Goal: Information Seeking & Learning: Learn about a topic

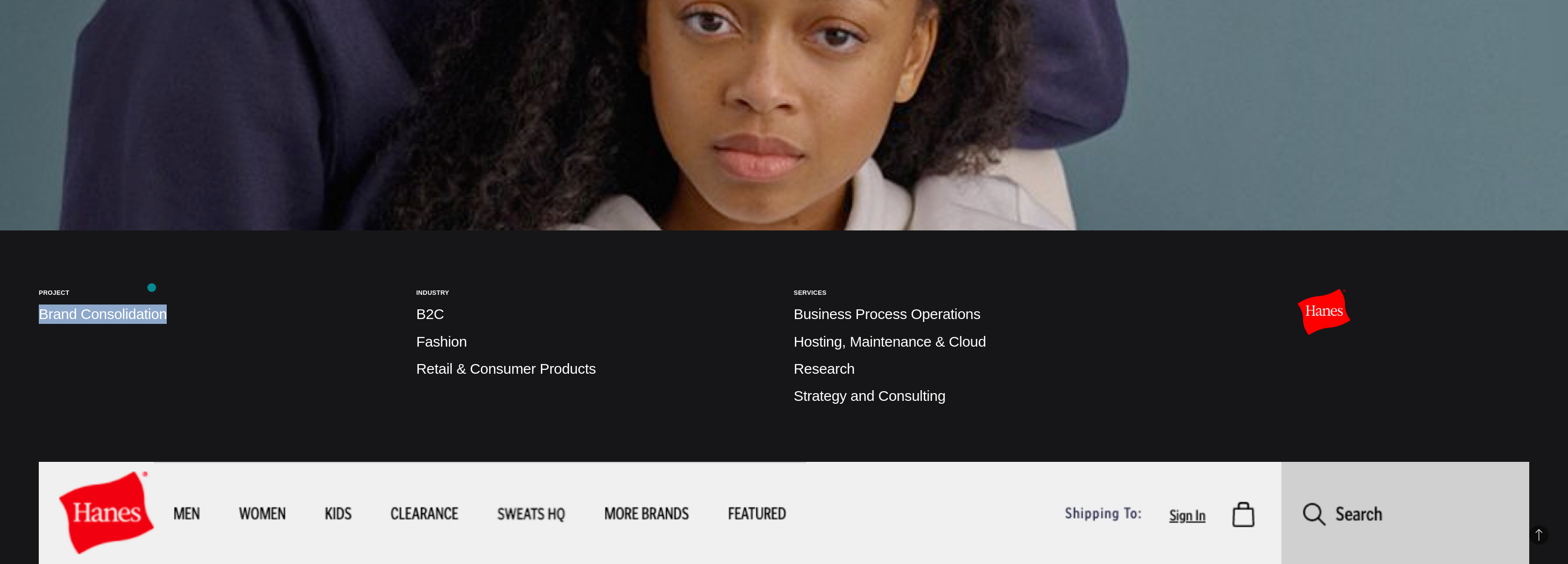
click at [180, 313] on div "Project Brand Consolidation" at bounding box center [218, 351] width 358 height 125
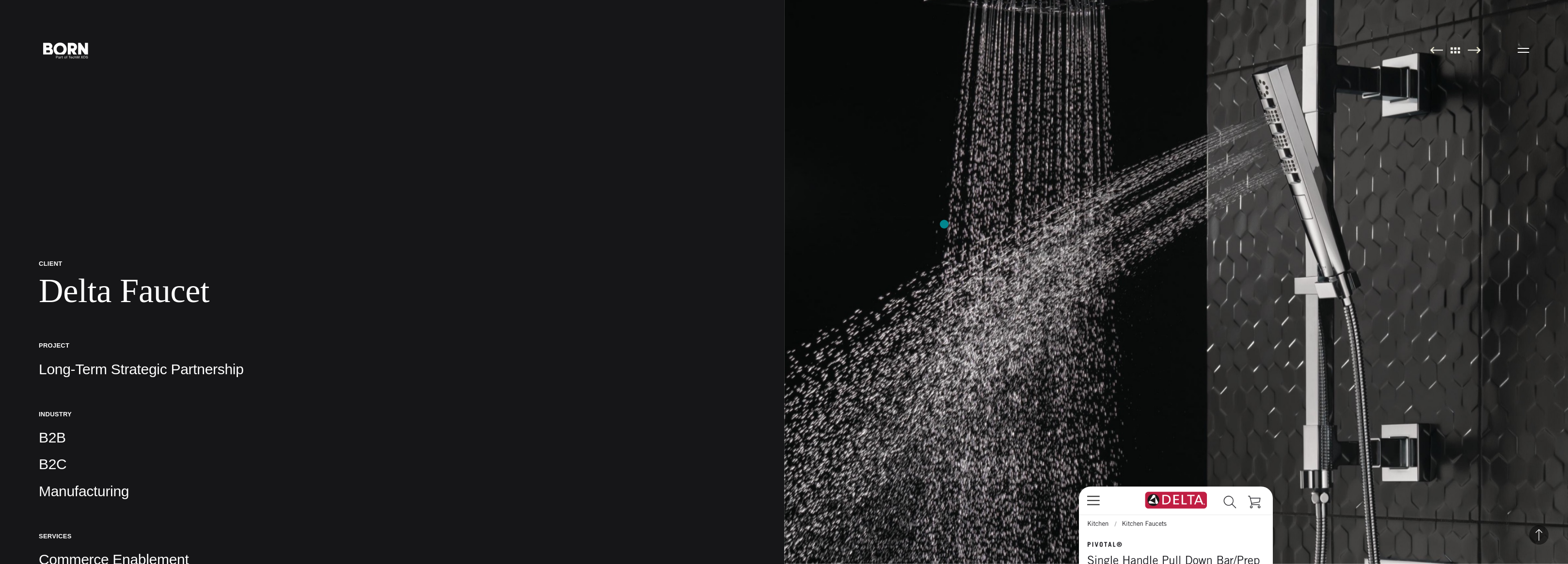
scroll to position [17981, 0]
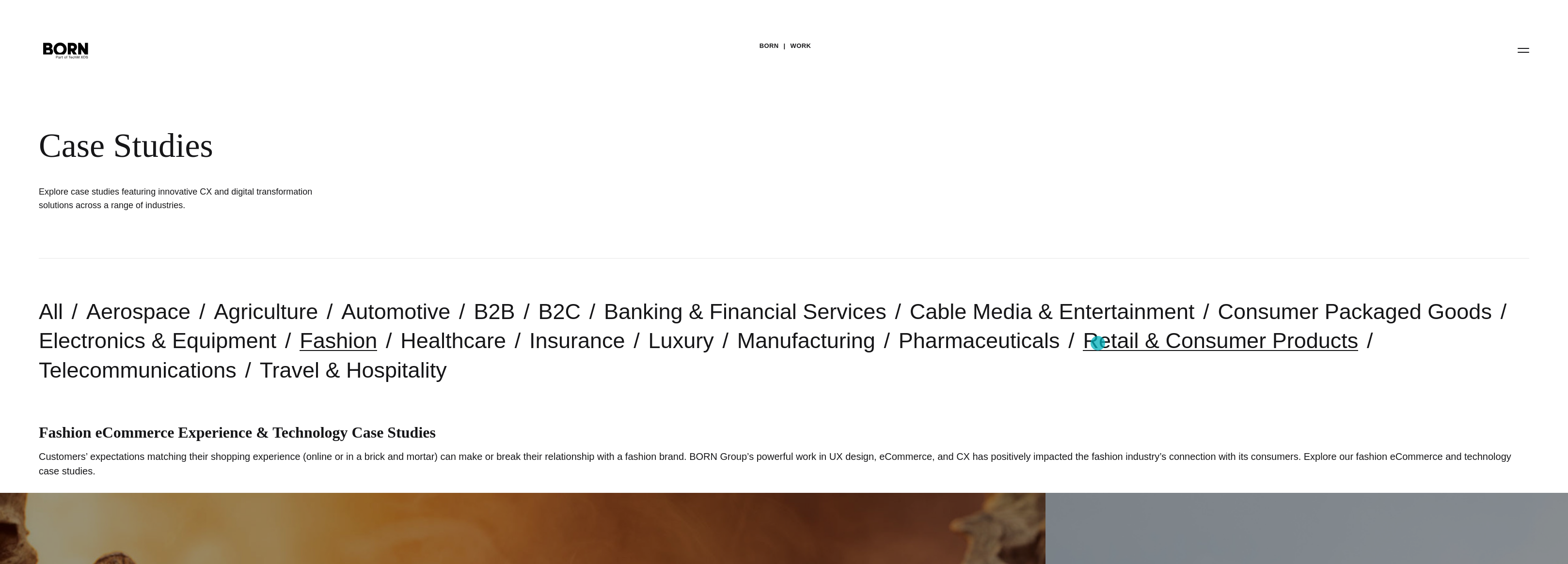
click at [1098, 343] on link "Retail & Consumer Products" at bounding box center [1221, 340] width 275 height 24
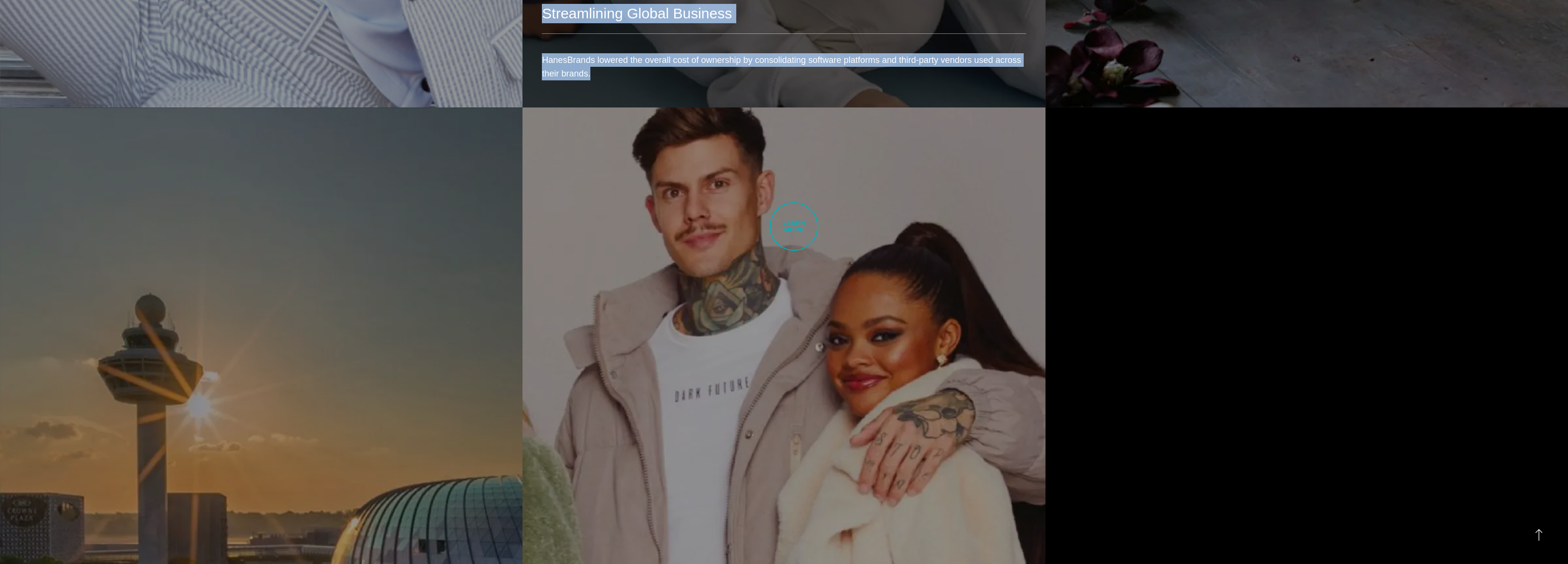
scroll to position [1688, 0]
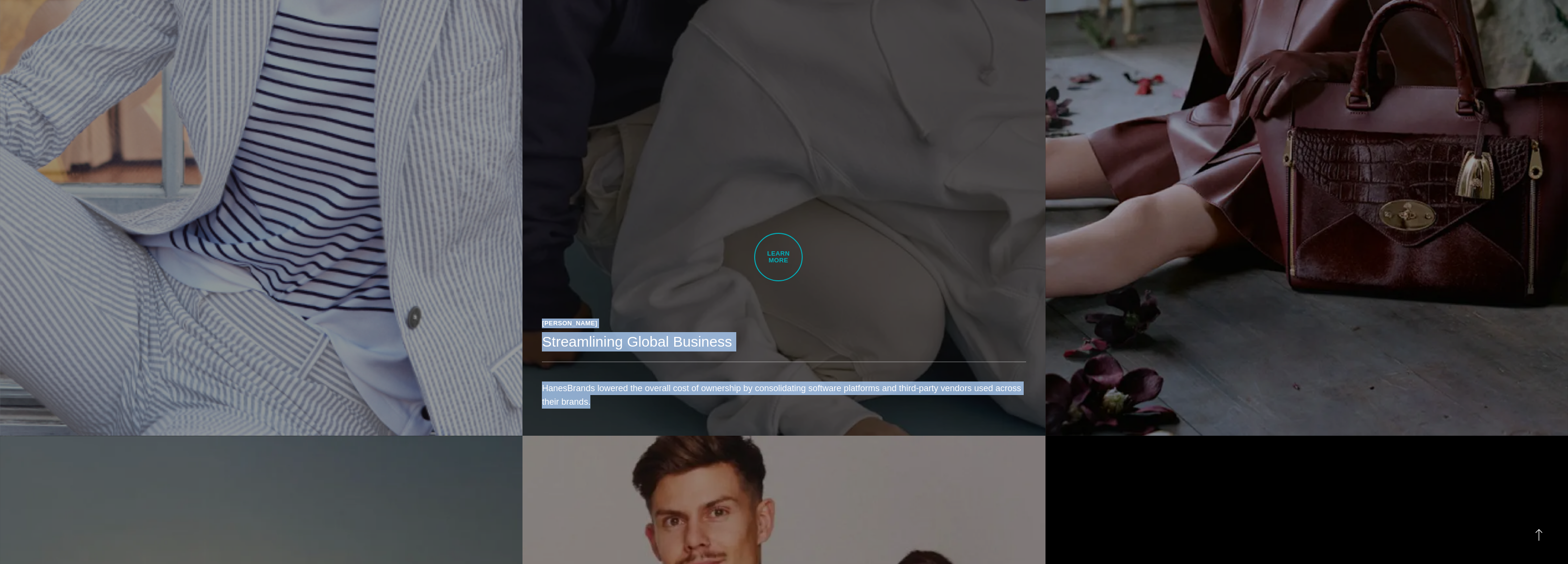
click at [777, 258] on link "Hanes Streamlining Global Business HanesBrands lowered the overall cost of owne…" at bounding box center [784, 24] width 523 height 822
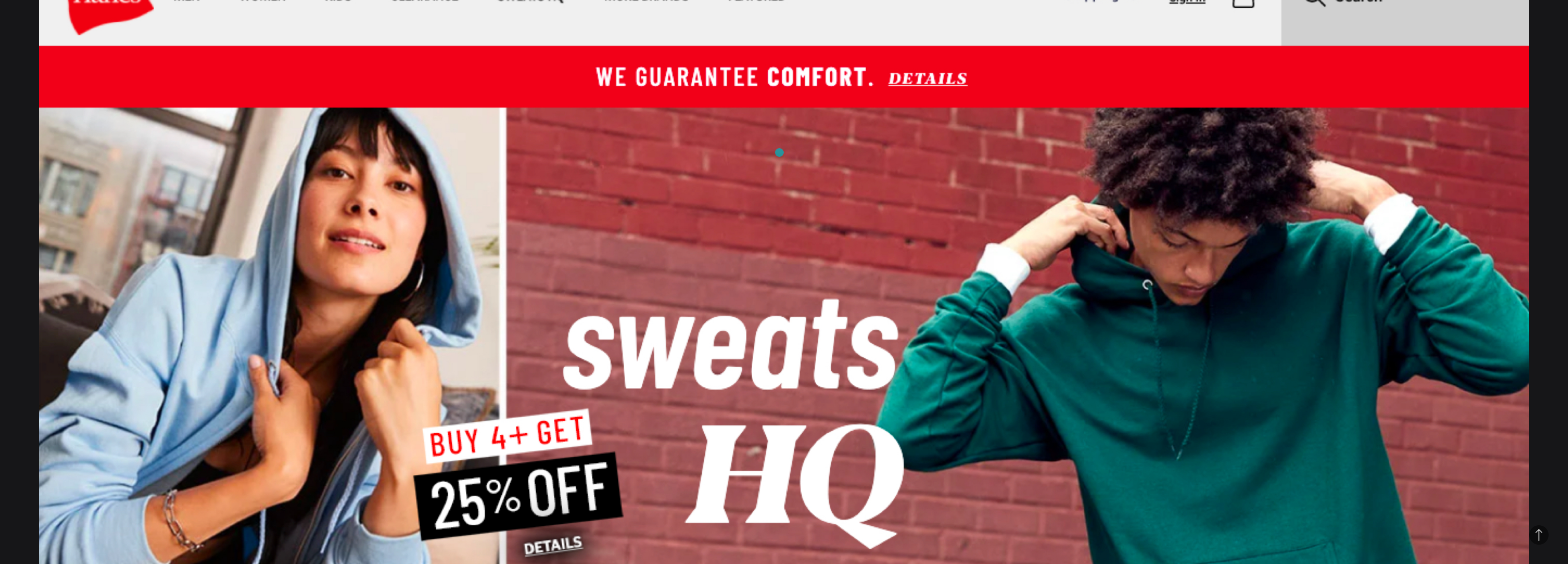
scroll to position [972, 0]
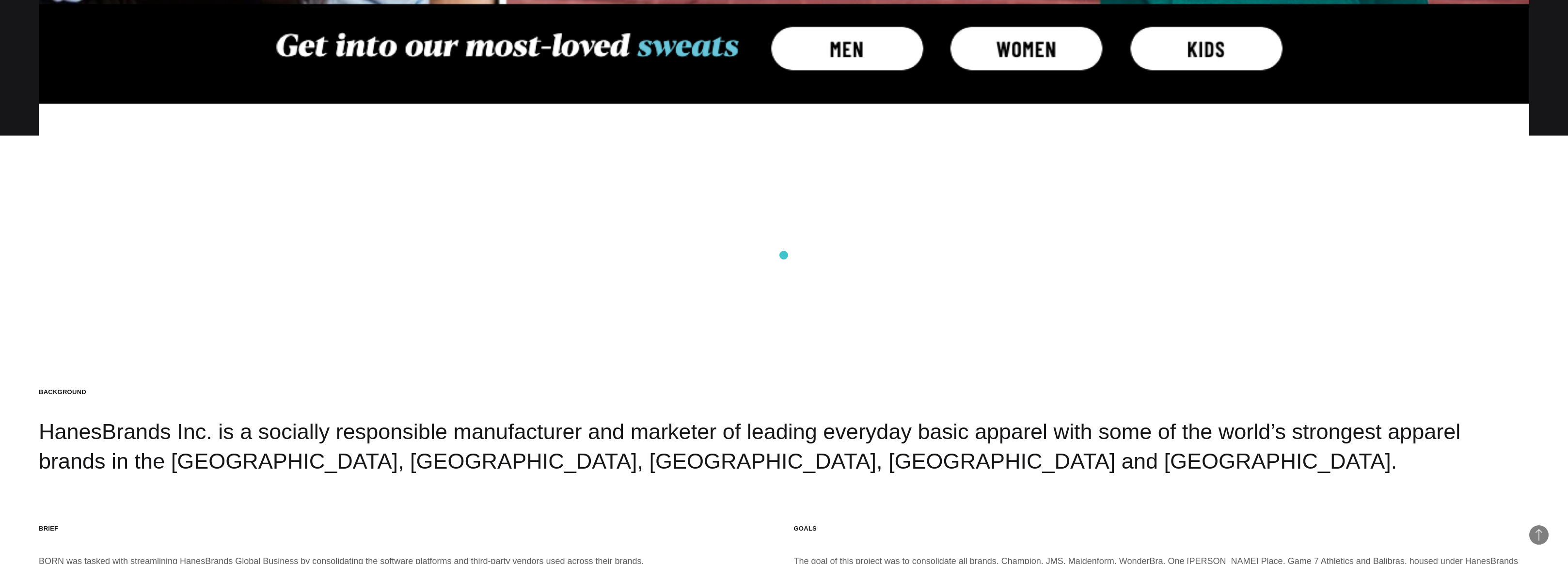
scroll to position [1778, 0]
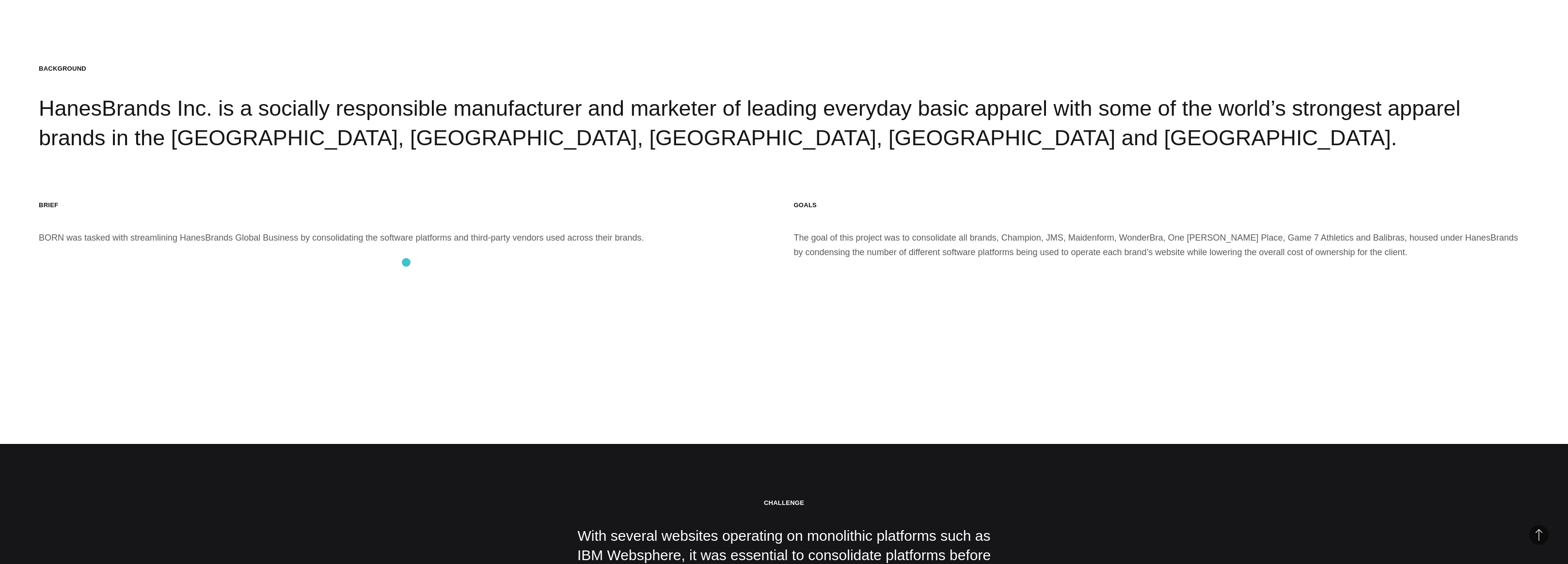
click at [406, 262] on section "BACKGROUND HanesBrands Inc. is a socially responsible manufacturer and marketer…" at bounding box center [784, 162] width 1568 height 564
click at [416, 262] on section "BACKGROUND HanesBrands Inc. is a socially responsible manufacturer and marketer…" at bounding box center [784, 162] width 1568 height 564
click at [417, 262] on section "BACKGROUND HanesBrands Inc. is a socially responsible manufacturer and marketer…" at bounding box center [784, 162] width 1568 height 564
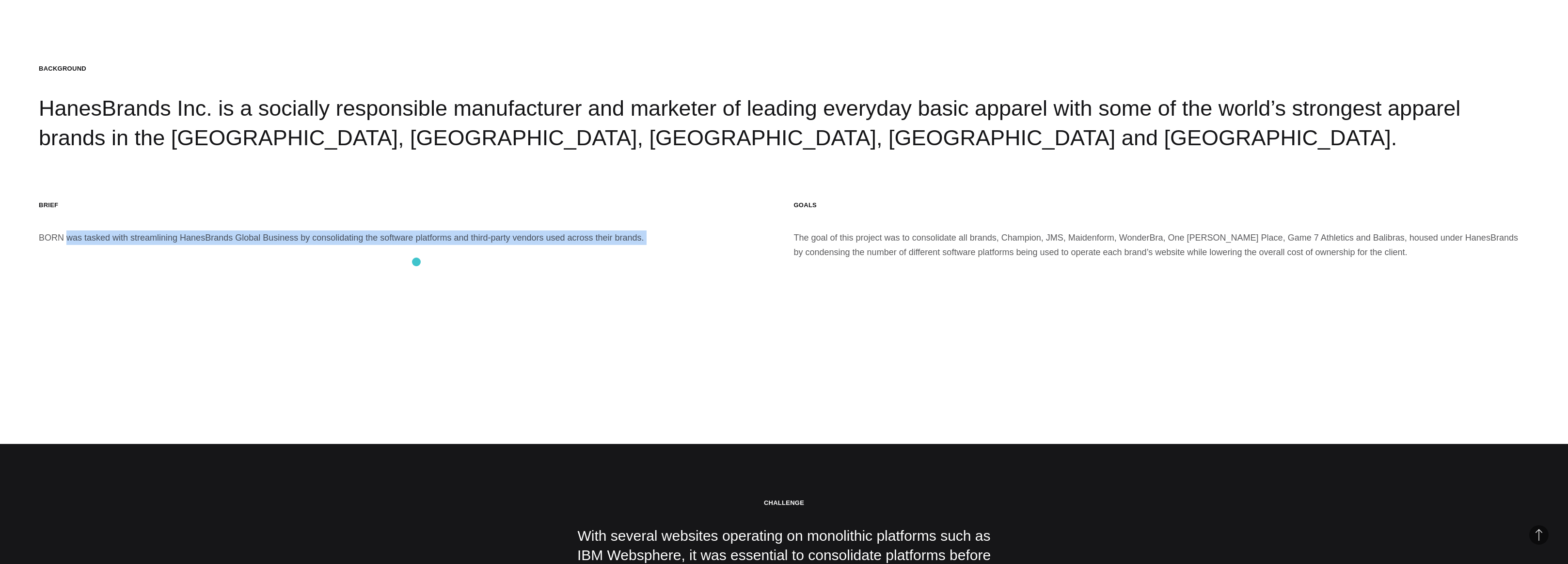
click at [417, 262] on section "BACKGROUND HanesBrands Inc. is a socially responsible manufacturer and marketer…" at bounding box center [784, 162] width 1568 height 564
click at [370, 246] on div "BRIEF BORN was tasked with streamlining [PERSON_NAME] Global Business by consol…" at bounding box center [406, 230] width 736 height 59
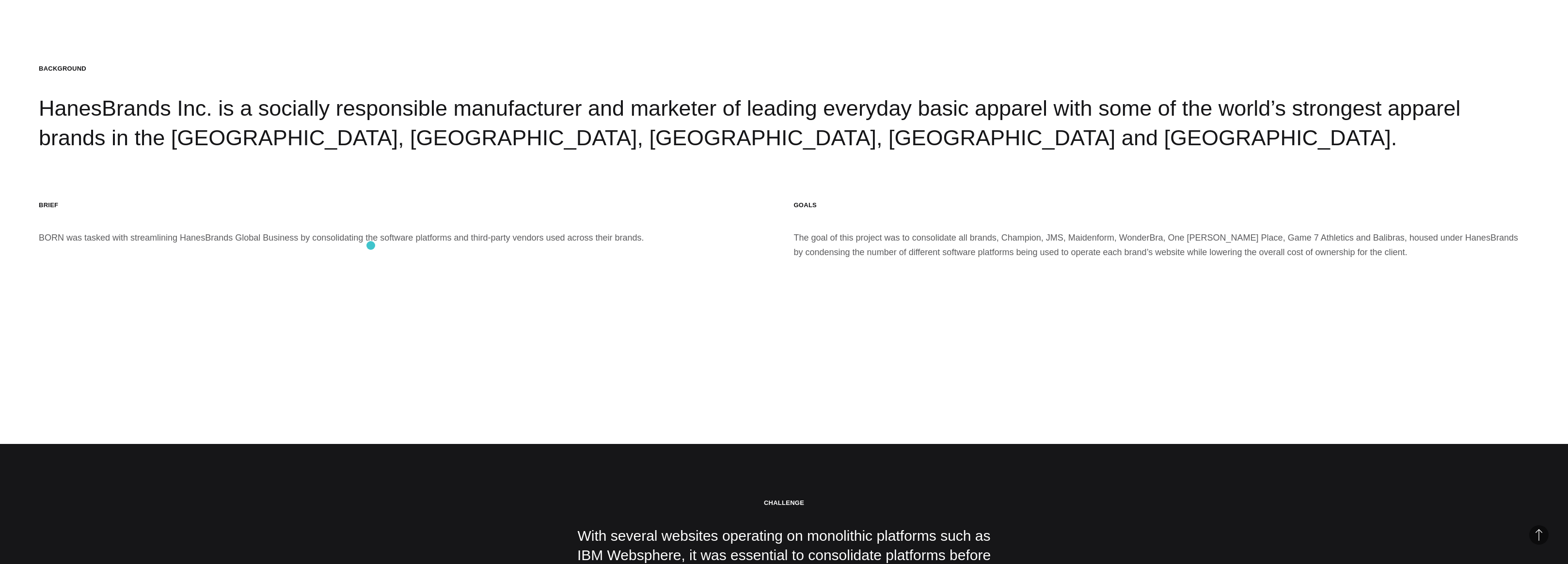
click at [371, 246] on div "BRIEF BORN was tasked with streamlining [PERSON_NAME] Global Business by consol…" at bounding box center [406, 230] width 736 height 59
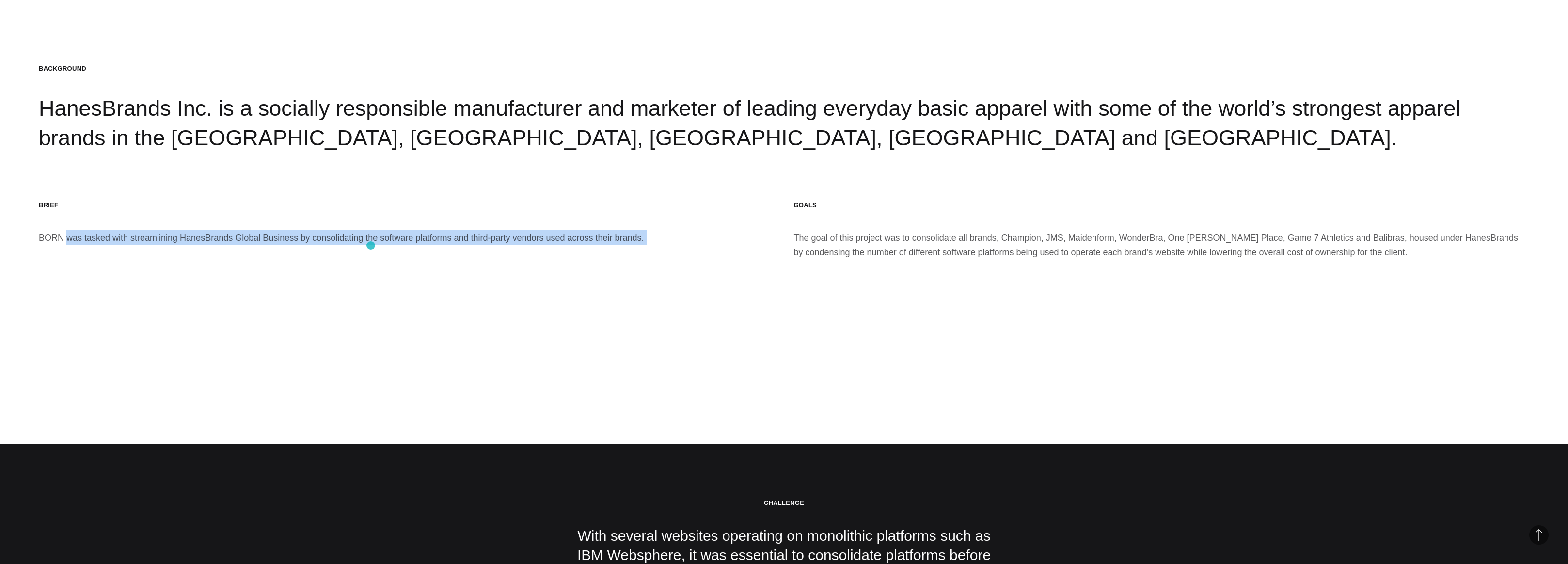
click at [371, 246] on div "BRIEF BORN was tasked with streamlining [PERSON_NAME] Global Business by consol…" at bounding box center [406, 230] width 736 height 59
drag, startPoint x: 195, startPoint y: 240, endPoint x: 377, endPoint y: 244, distance: 182.0
click at [196, 240] on div "BRIEF BORN was tasked with streamlining [PERSON_NAME] Global Business by consol…" at bounding box center [406, 230] width 736 height 59
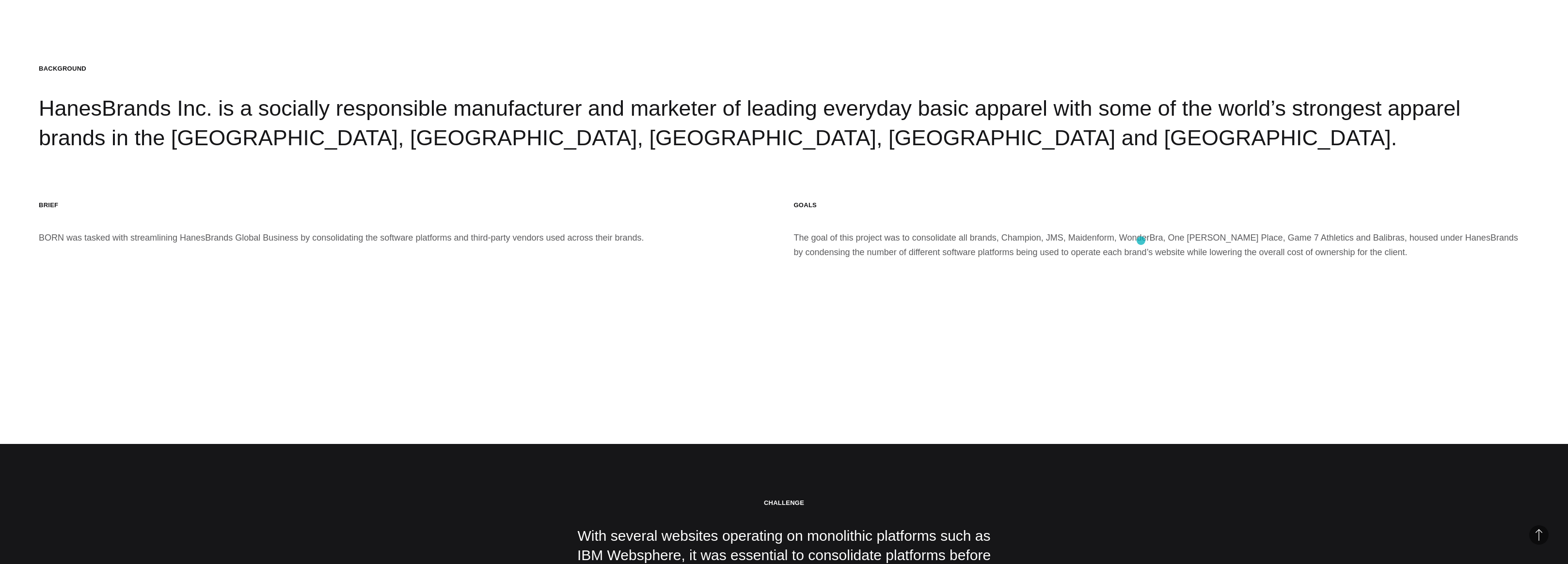
drag, startPoint x: 1142, startPoint y: 240, endPoint x: 1108, endPoint y: 238, distance: 34.1
click at [1140, 240] on div "GOALS The goal of this project was to consolidate all brands, Champion, JMS, Ma…" at bounding box center [1162, 230] width 736 height 59
click at [1048, 237] on div "GOALS The goal of this project was to consolidate all brands, Champion, JMS, Ma…" at bounding box center [1162, 230] width 736 height 59
click at [1049, 238] on div "GOALS The goal of this project was to consolidate all brands, Champion, JMS, Ma…" at bounding box center [1162, 230] width 736 height 59
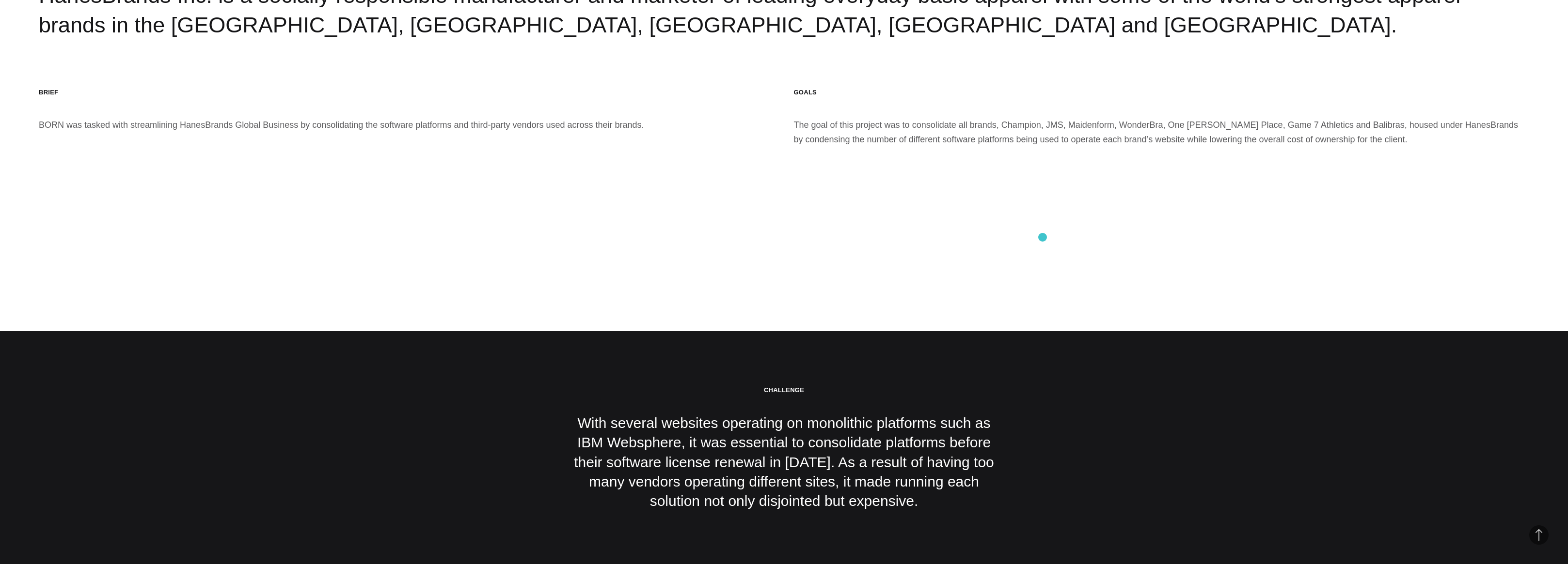
scroll to position [1724, 0]
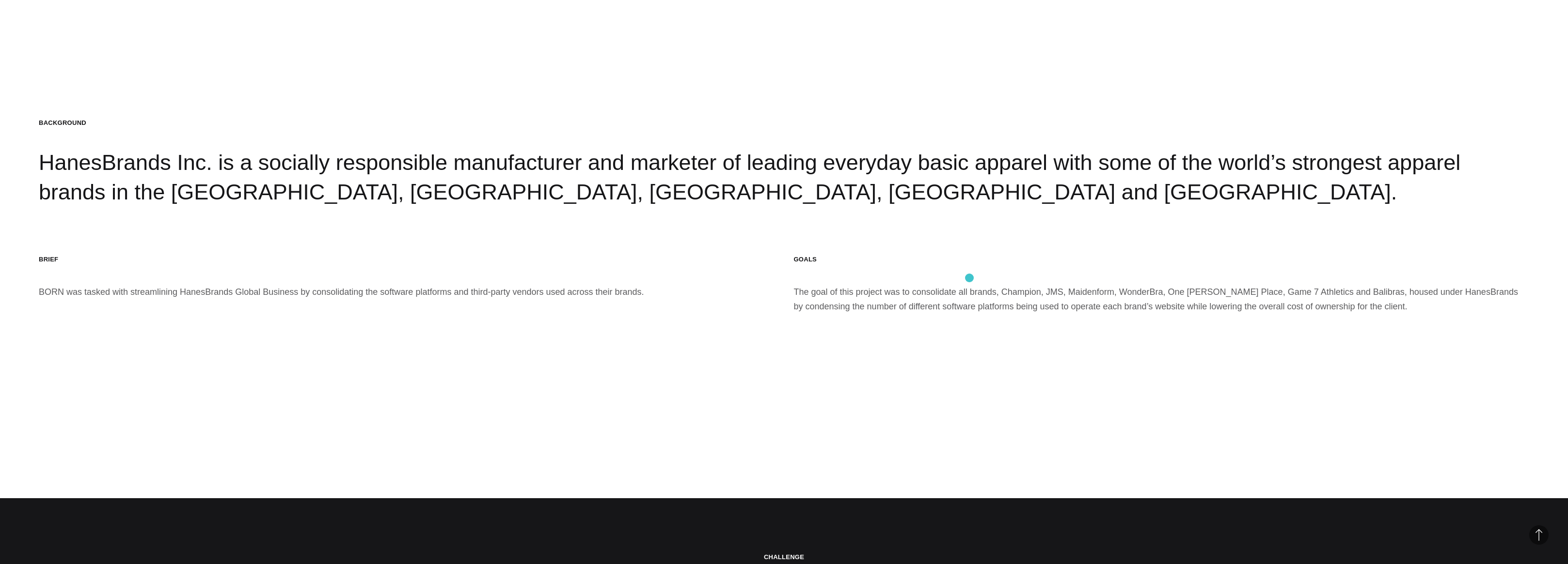
click at [958, 280] on div "GOALS The goal of this project was to consolidate all brands, Champion, JMS, Ma…" at bounding box center [1162, 284] width 736 height 59
drag, startPoint x: 960, startPoint y: 280, endPoint x: 922, endPoint y: 288, distance: 38.8
click at [960, 280] on div "GOALS The goal of this project was to consolidate all brands, Champion, JMS, Ma…" at bounding box center [1162, 284] width 736 height 59
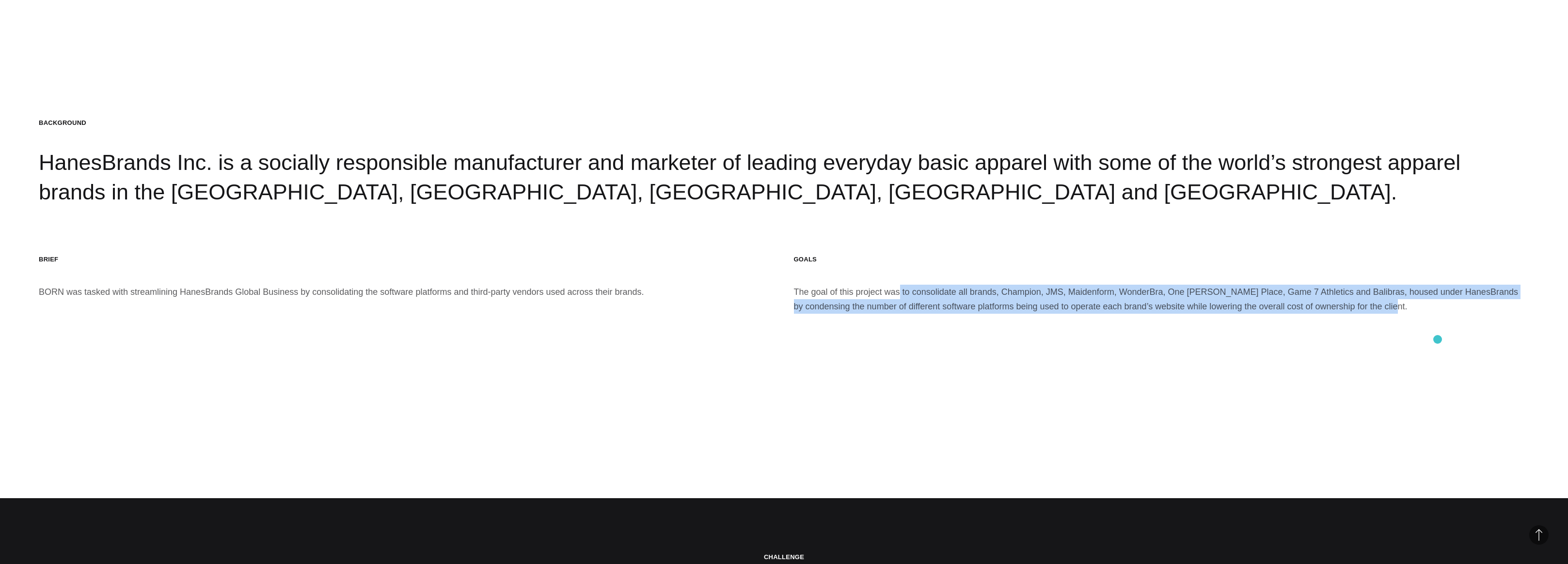
drag, startPoint x: 913, startPoint y: 288, endPoint x: 1436, endPoint y: 337, distance: 525.3
click at [1437, 339] on section "BACKGROUND HanesBrands Inc. is a socially responsible manufacturer and marketer…" at bounding box center [784, 216] width 1568 height 564
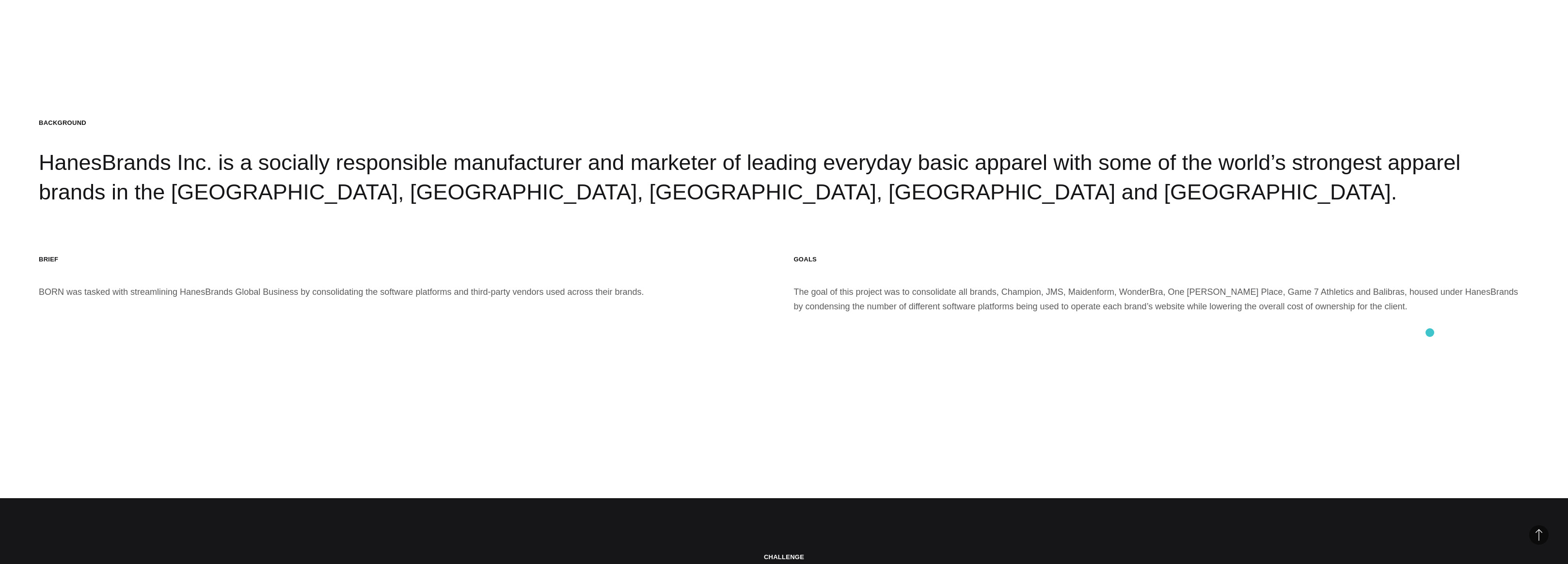
drag, startPoint x: 1430, startPoint y: 333, endPoint x: 1401, endPoint y: 317, distance: 33.1
click at [1430, 333] on section "BACKGROUND HanesBrands Inc. is a socially responsible manufacturer and marketer…" at bounding box center [784, 216] width 1568 height 564
drag, startPoint x: 1386, startPoint y: 311, endPoint x: 754, endPoint y: 308, distance: 632.0
click at [739, 308] on section "BACKGROUND HanesBrands Inc. is a socially responsible manufacturer and marketer…" at bounding box center [784, 216] width 1568 height 564
click at [1032, 305] on div "GOALS The goal of this project was to consolidate all brands, Champion, JMS, Ma…" at bounding box center [1162, 284] width 736 height 59
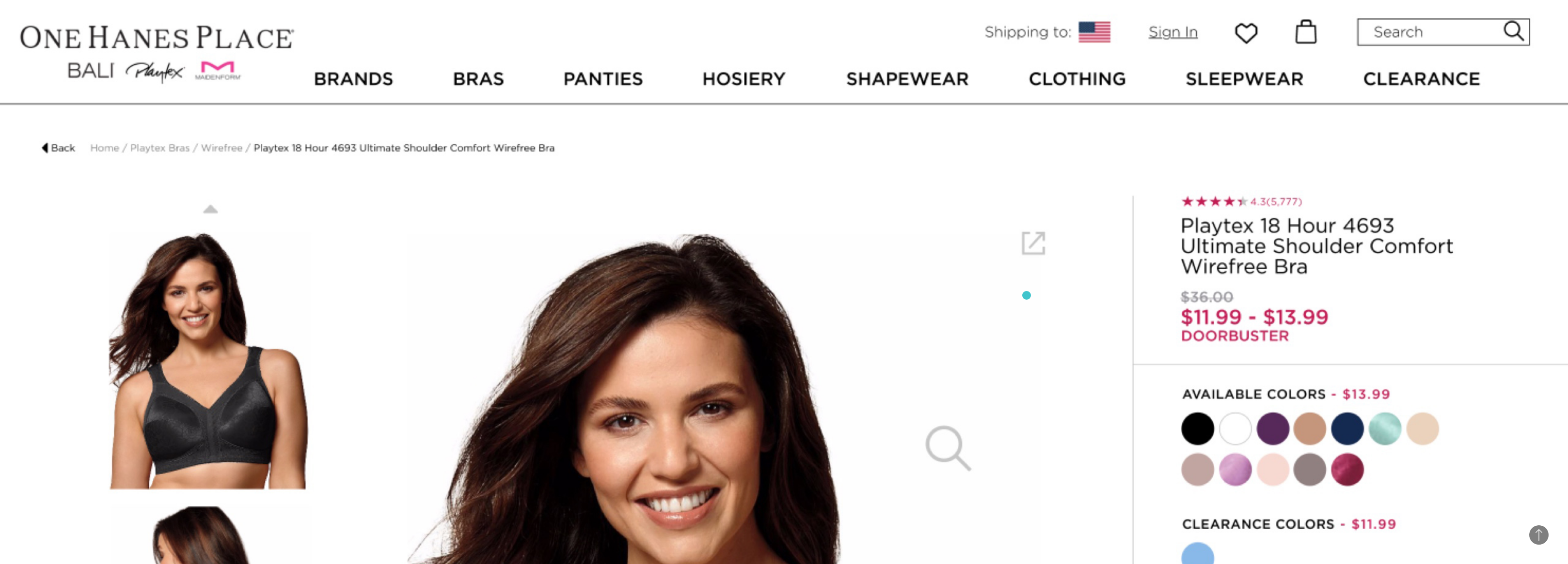
scroll to position [3792, 0]
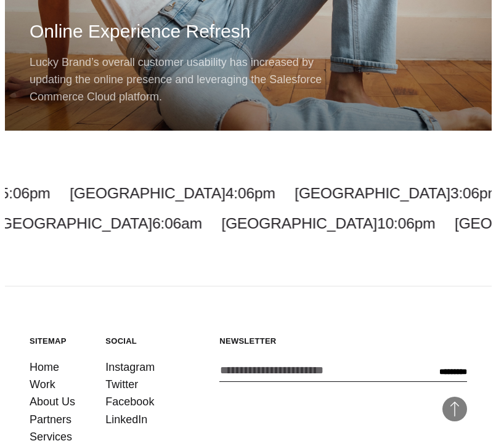
scroll to position [3916, 0]
